Goal: Task Accomplishment & Management: Use online tool/utility

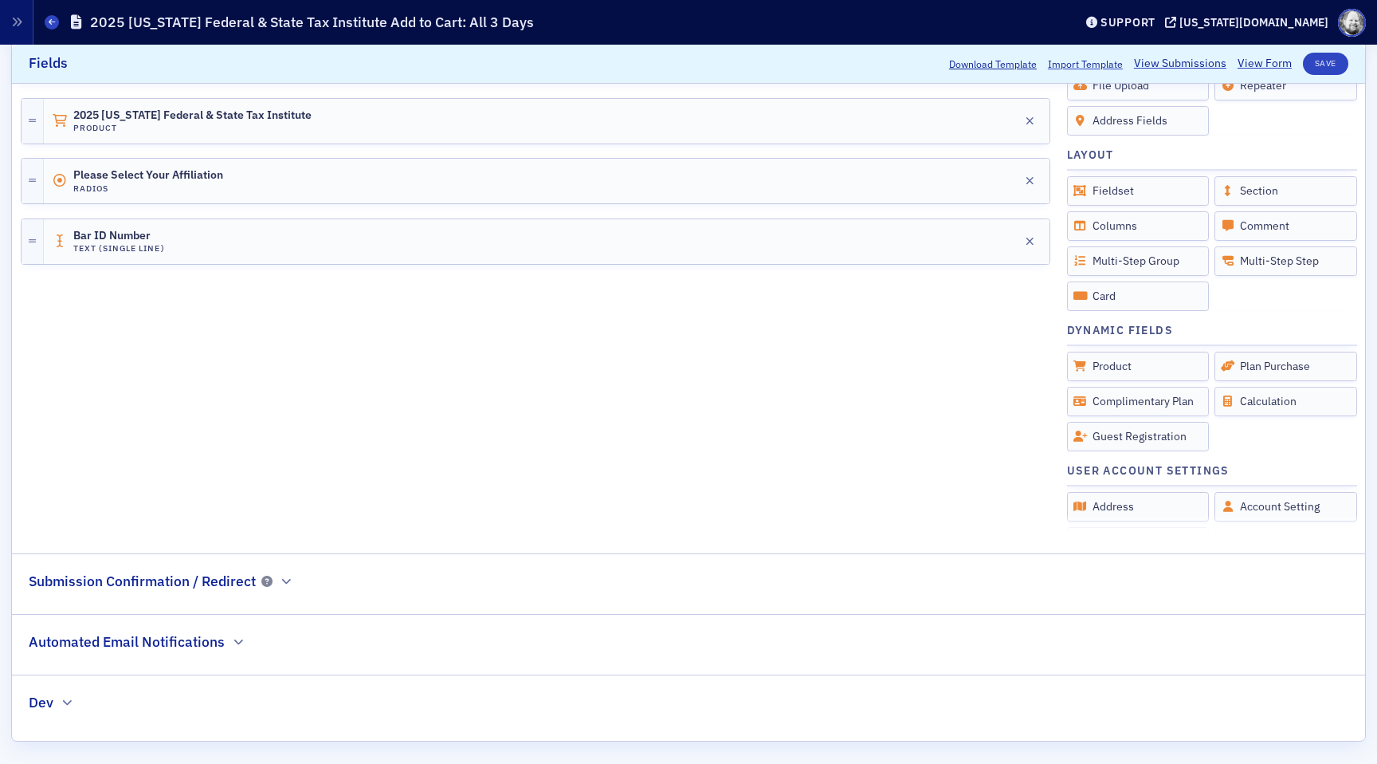
scroll to position [475, 0]
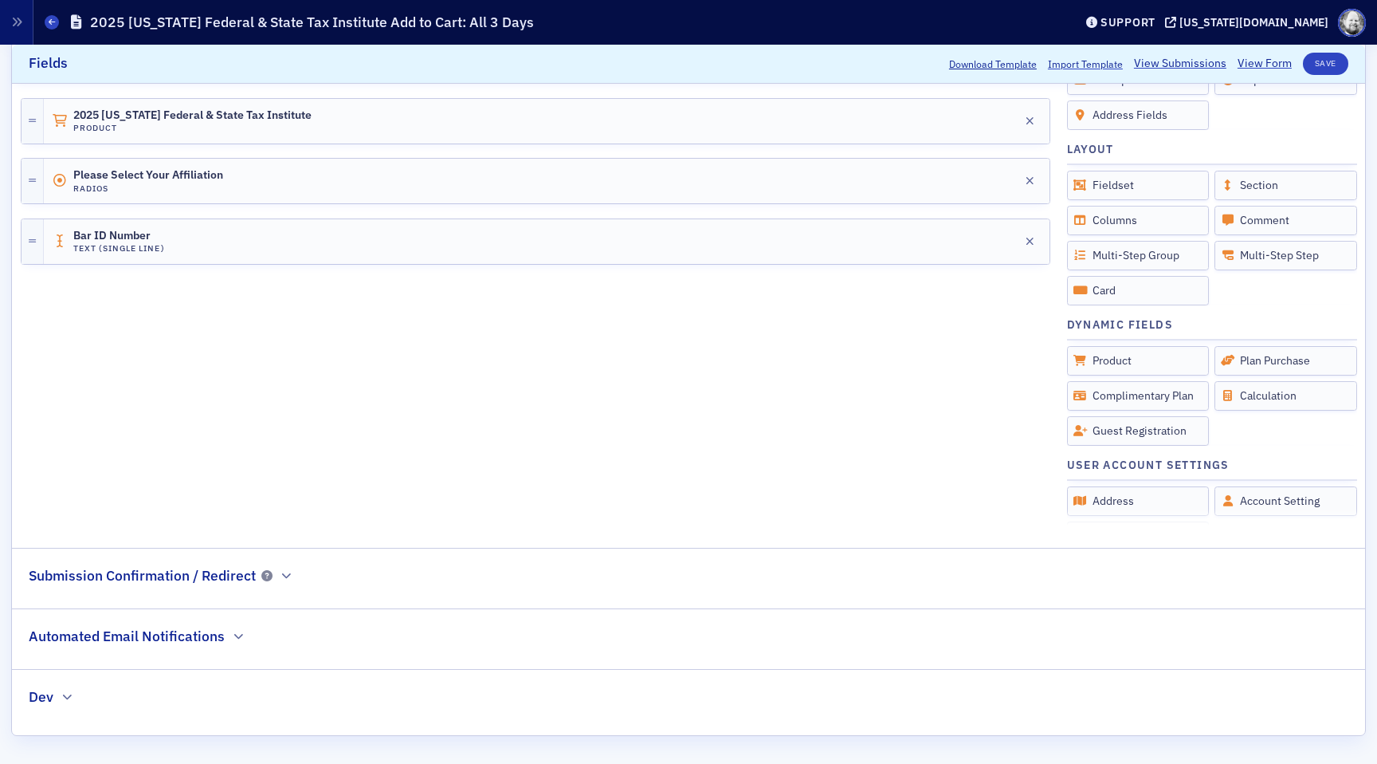
click at [295, 575] on legend "Submission Confirmation / Redirect" at bounding box center [161, 566] width 298 height 37
click at [288, 575] on icon "button" at bounding box center [286, 576] width 10 height 10
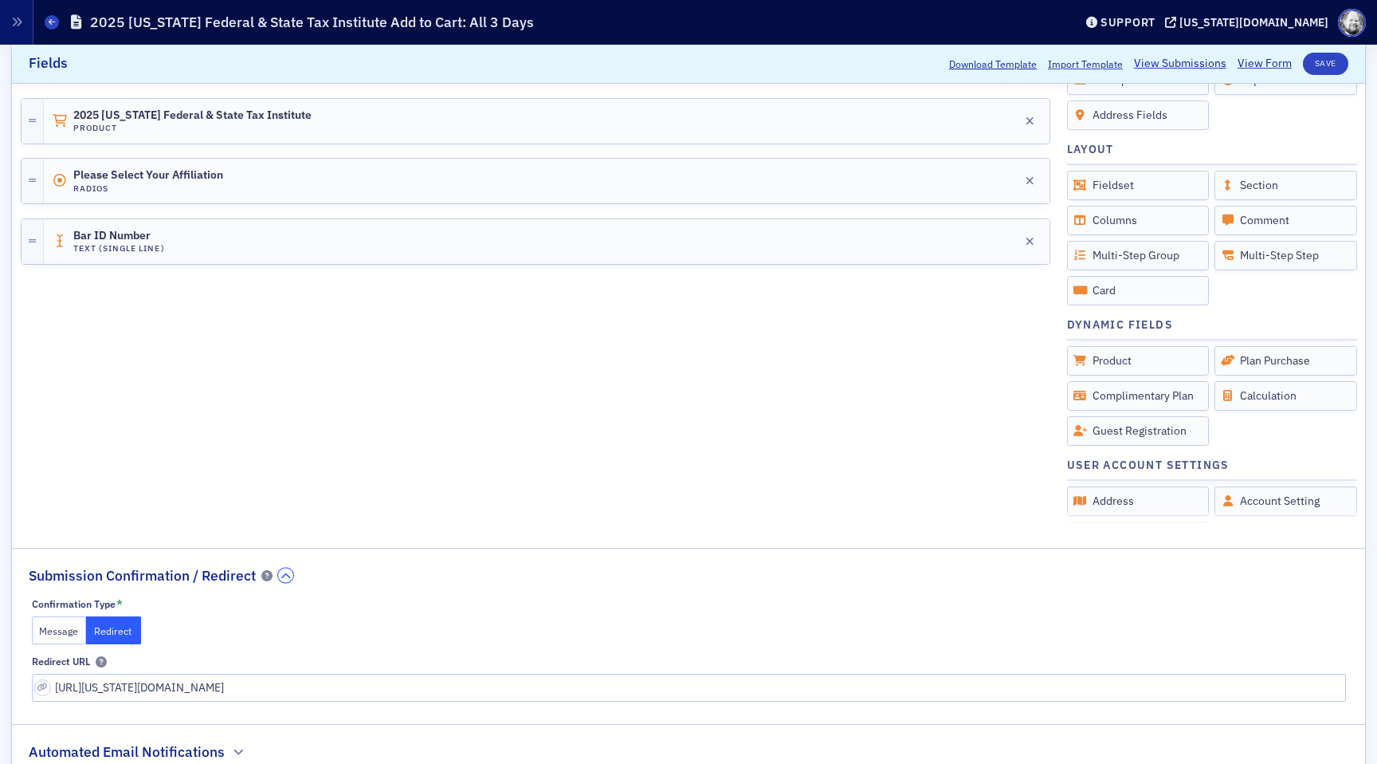
click at [288, 575] on icon "button" at bounding box center [286, 576] width 10 height 10
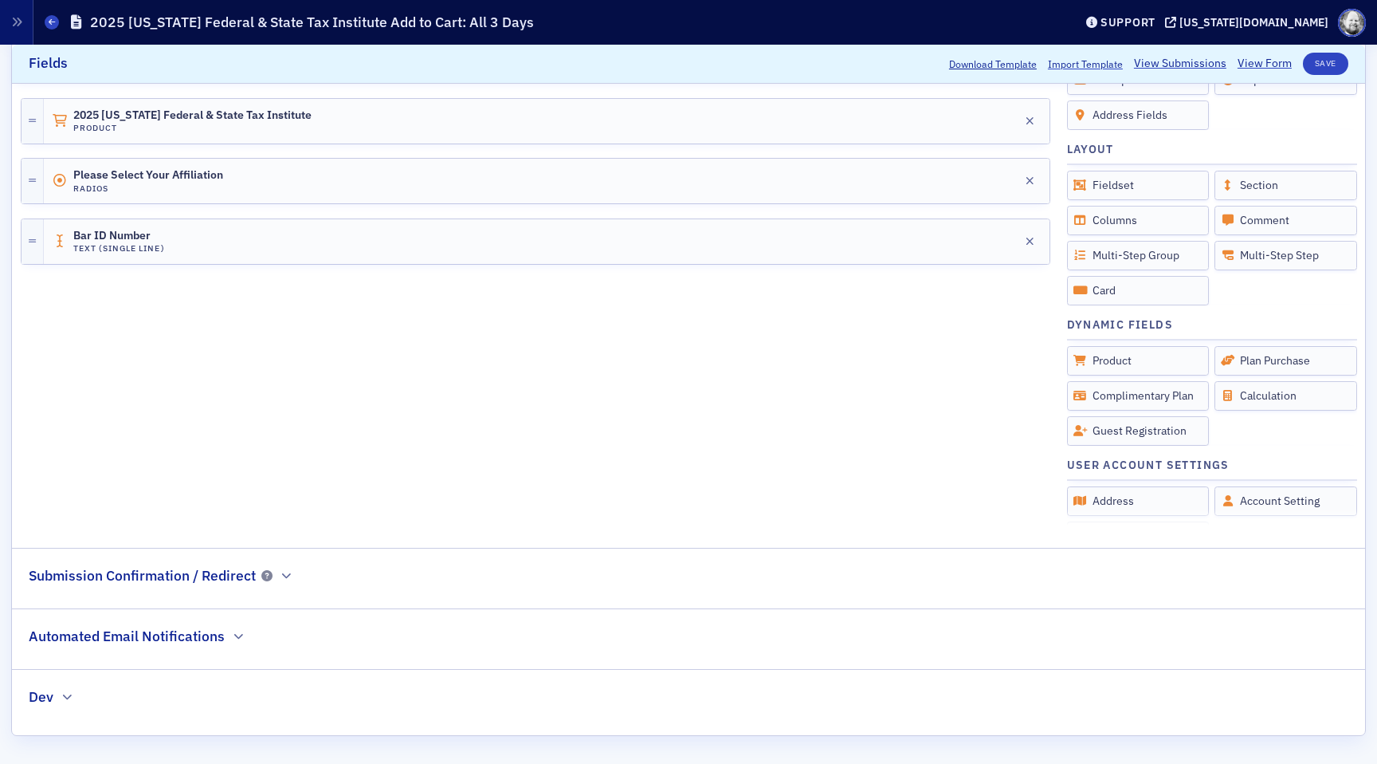
click at [217, 639] on h2 "Automated Email Notifications" at bounding box center [127, 636] width 196 height 21
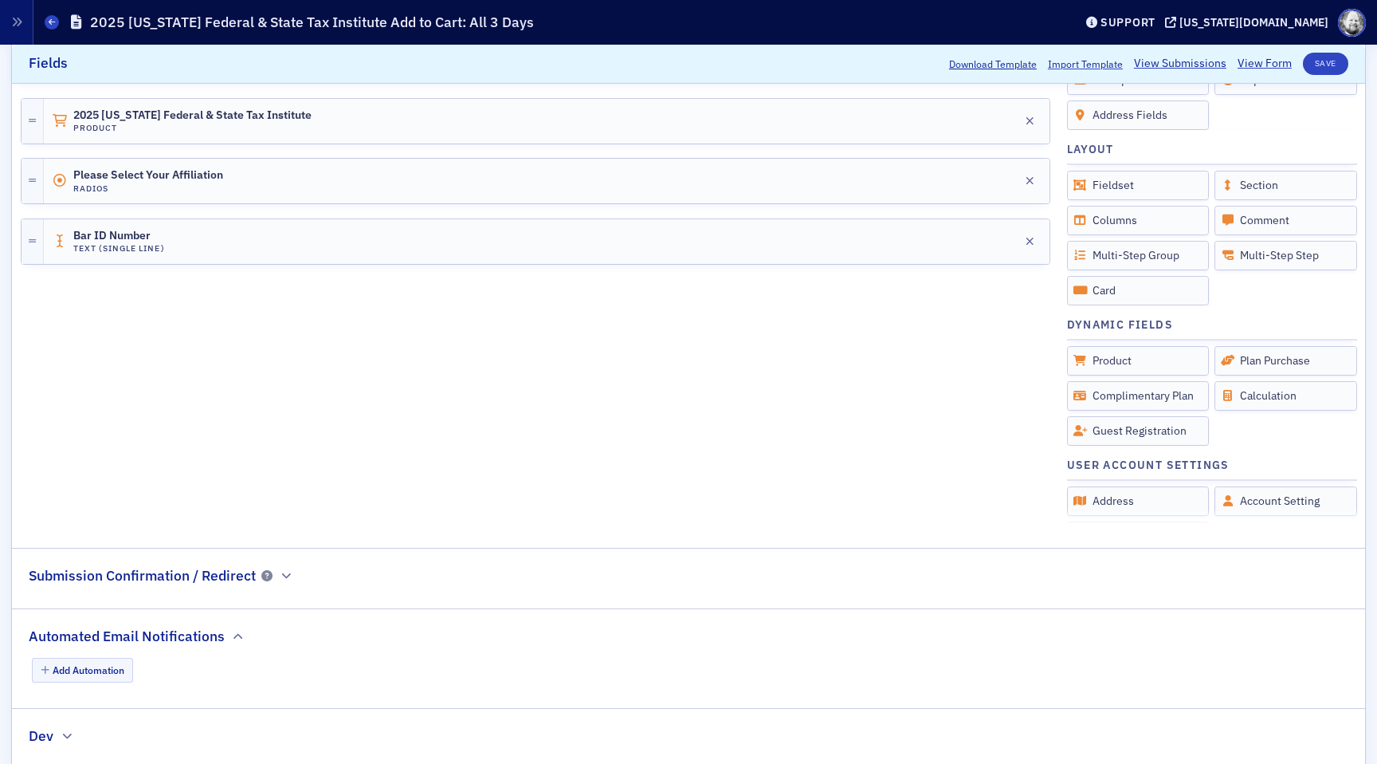
click at [217, 639] on h2 "Automated Email Notifications" at bounding box center [127, 636] width 196 height 21
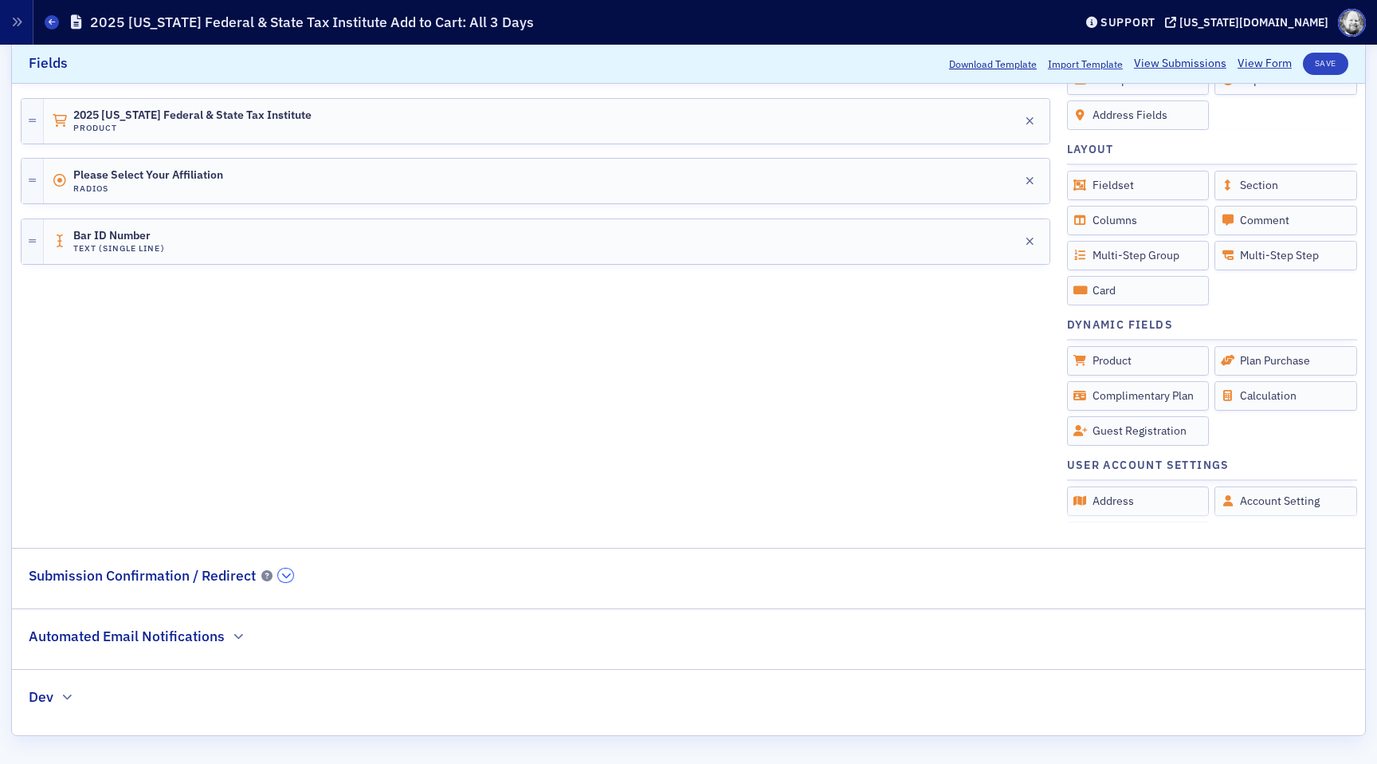
click at [287, 578] on icon "button" at bounding box center [286, 576] width 10 height 10
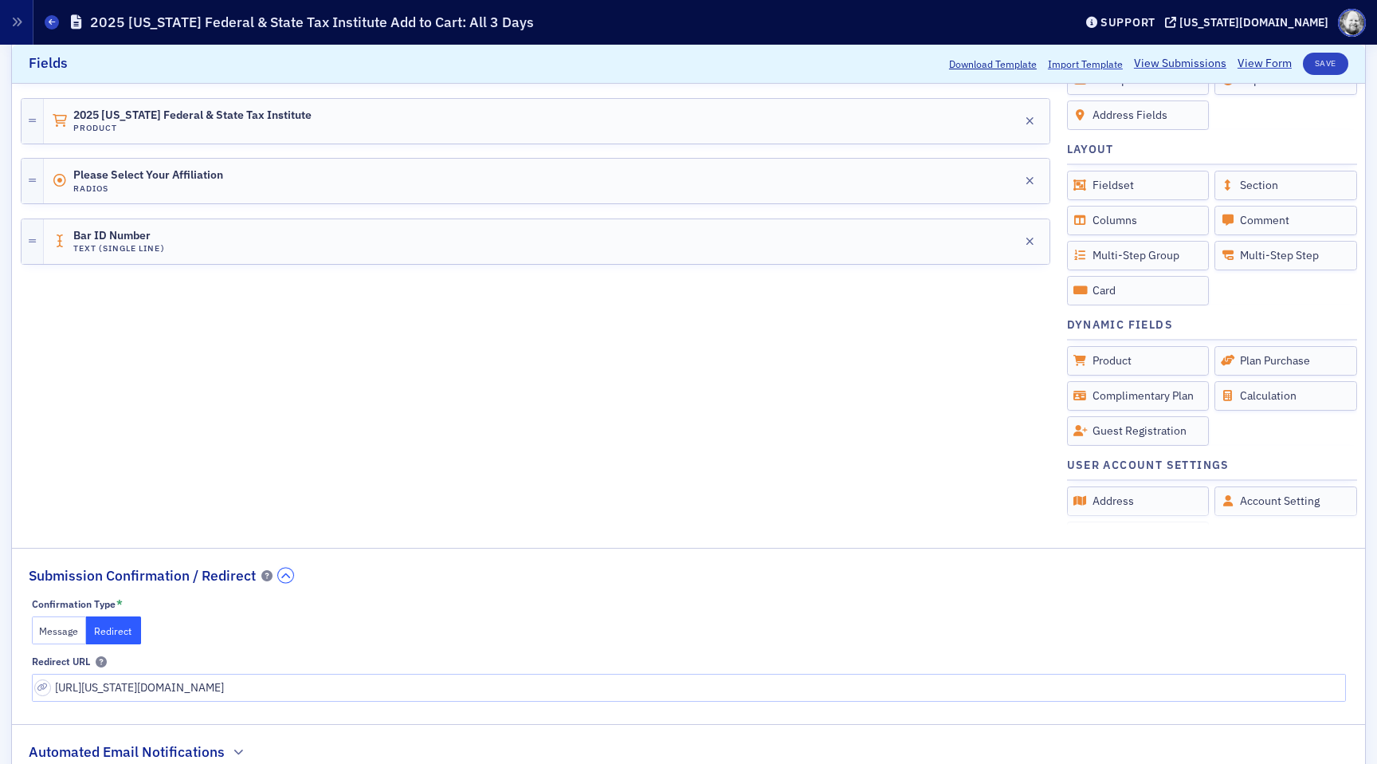
click at [287, 578] on icon "button" at bounding box center [286, 576] width 10 height 10
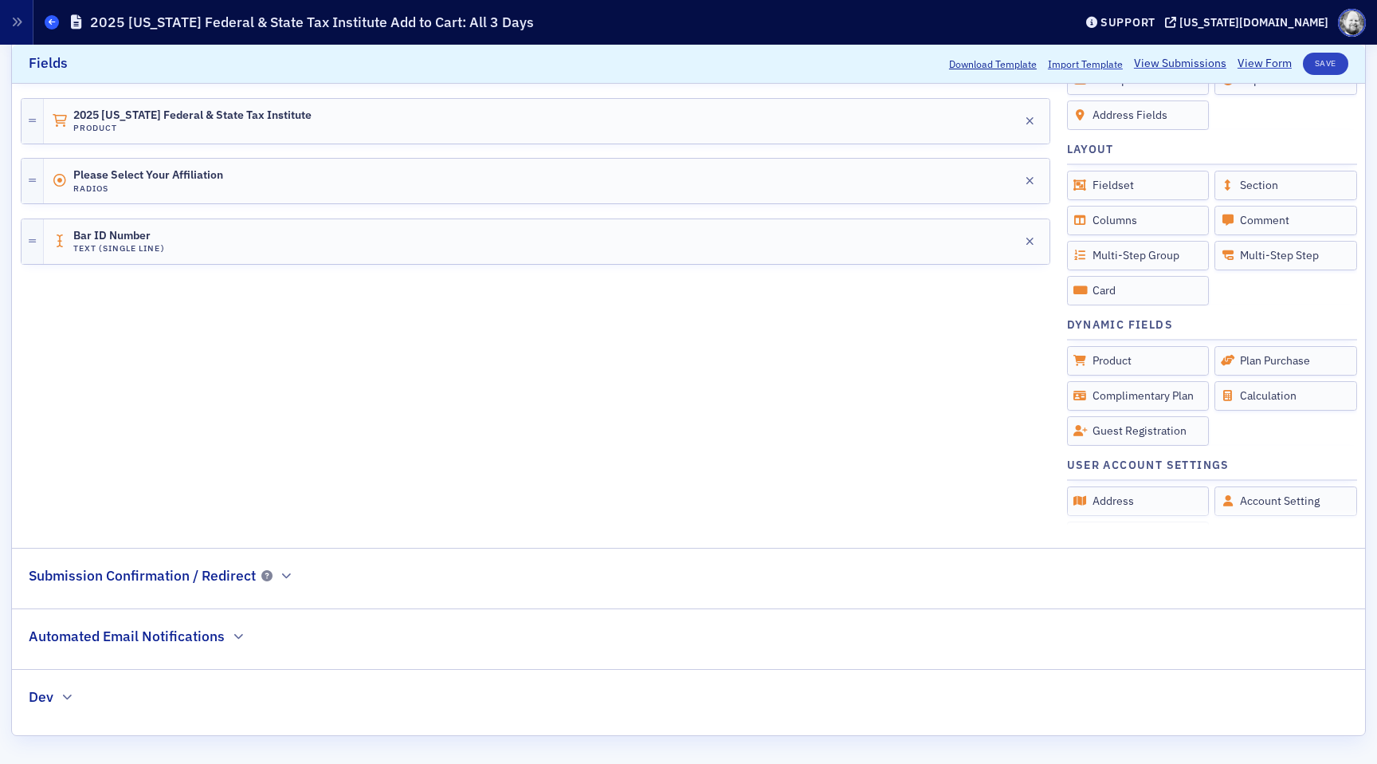
click at [49, 21] on icon at bounding box center [52, 21] width 6 height 7
